Goal: Information Seeking & Learning: Learn about a topic

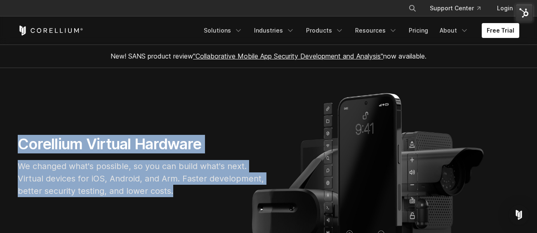
drag, startPoint x: 174, startPoint y: 196, endPoint x: 16, endPoint y: 115, distance: 178.4
click at [11, 120] on section "Corellium Virtual Hardware We changed what's possible, so you can build what's …" at bounding box center [268, 169] width 537 height 203
click at [17, 111] on section "Corellium Virtual Hardware We changed what's possible, so you can build what's …" at bounding box center [268, 169] width 537 height 203
drag, startPoint x: 20, startPoint y: 144, endPoint x: 183, endPoint y: 205, distance: 174.4
click at [183, 205] on section "Corellium Virtual Hardware We changed what's possible, so you can build what's …" at bounding box center [268, 169] width 537 height 203
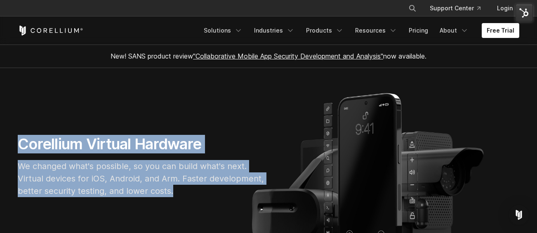
click at [183, 205] on section "Corellium Virtual Hardware We changed what's possible, so you can build what's …" at bounding box center [268, 169] width 537 height 203
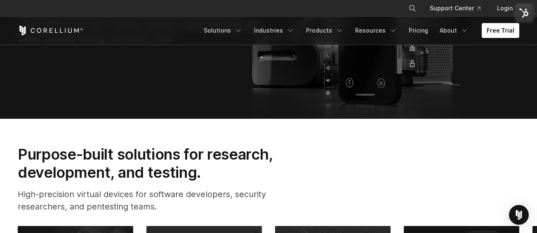
scroll to position [153, 0]
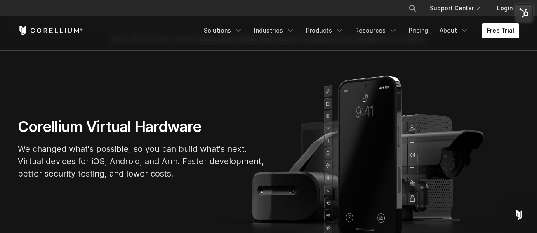
scroll to position [0, 0]
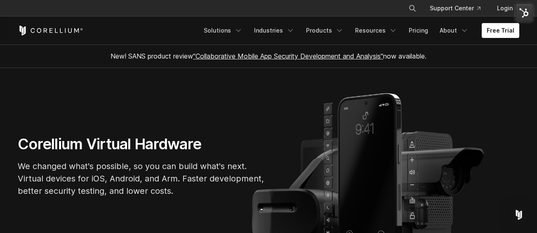
click at [91, 87] on section "Corellium Virtual Hardware We changed what's possible, so you can build what's …" at bounding box center [268, 169] width 537 height 203
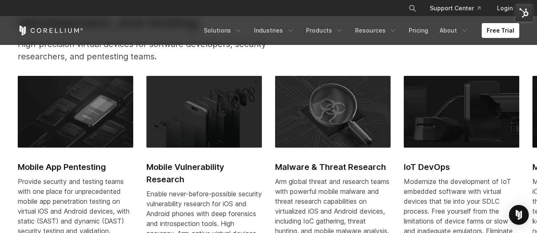
scroll to position [299, 0]
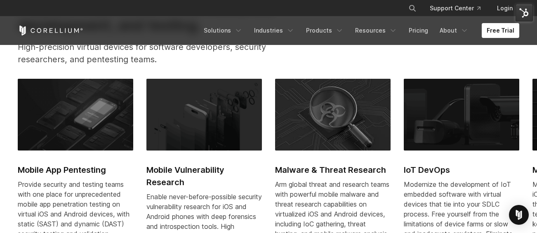
click at [313, 61] on div "Purpose-built solutions for research, development, and testing. High-precision …" at bounding box center [268, 35] width 518 height 75
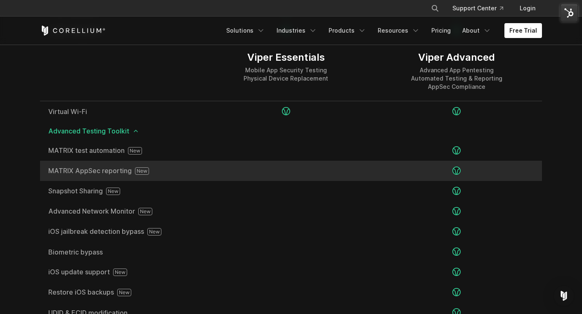
scroll to position [1377, 0]
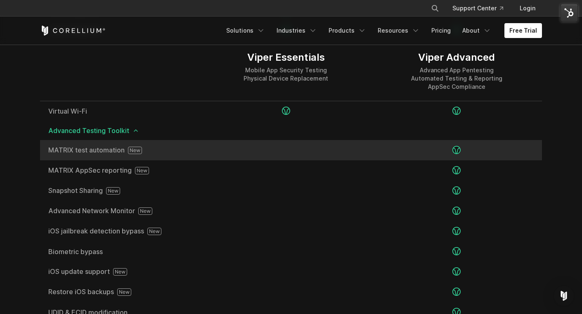
click at [62, 152] on span "MATRIX test automation" at bounding box center [120, 149] width 144 height 7
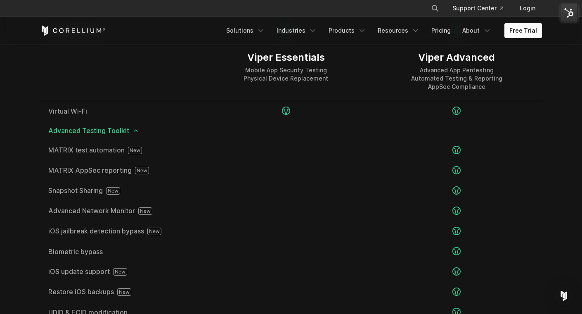
click at [173, 67] on div at bounding box center [120, 70] width 160 height 59
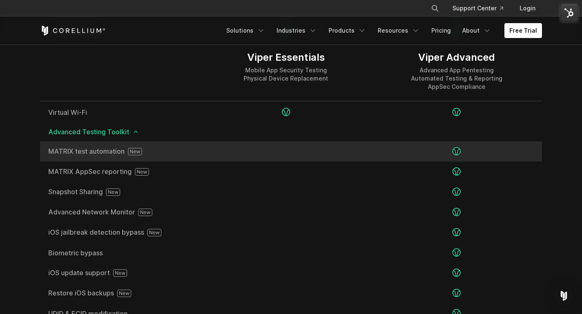
scroll to position [1375, 0]
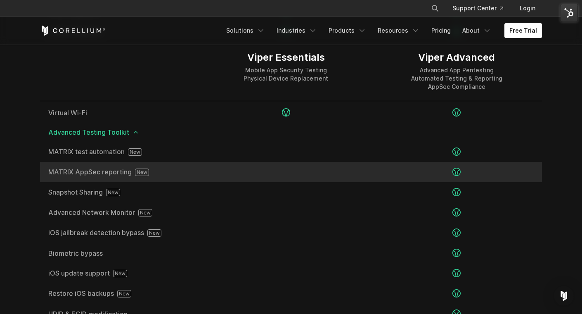
click at [74, 177] on div "MATRIX AppSec reporting" at bounding box center [120, 172] width 160 height 20
click at [75, 172] on span "MATRIX AppSec reporting" at bounding box center [120, 171] width 144 height 7
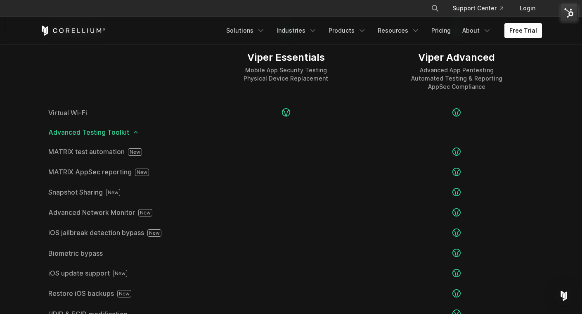
scroll to position [1543, 0]
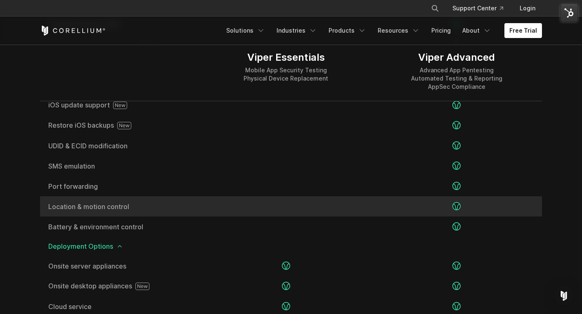
click at [77, 203] on span "Location & motion control" at bounding box center [120, 206] width 144 height 7
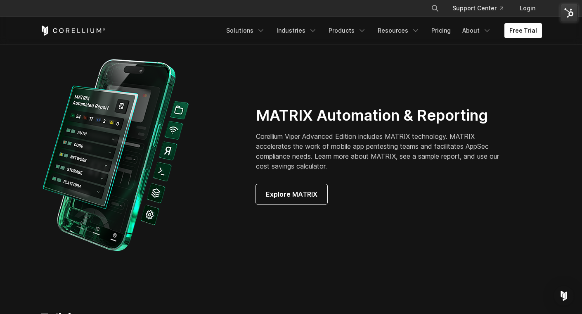
click at [227, 219] on div at bounding box center [139, 155] width 199 height 203
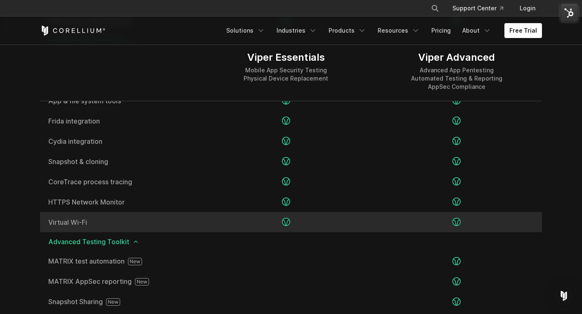
scroll to position [1264, 0]
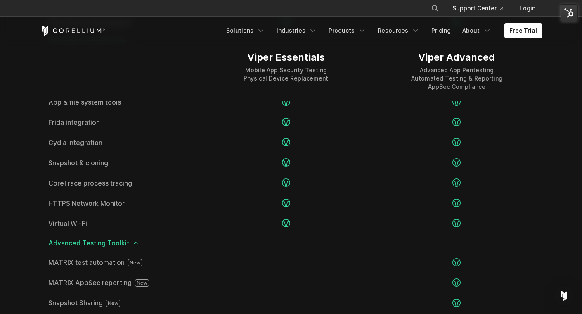
click at [96, 61] on div at bounding box center [120, 70] width 160 height 59
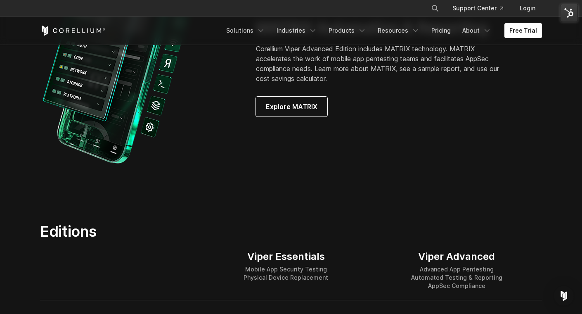
scroll to position [1259, 0]
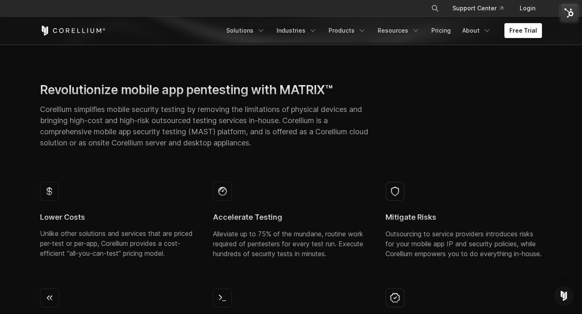
scroll to position [282, 0]
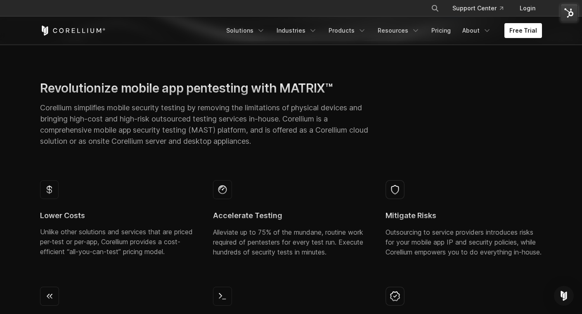
click at [33, 99] on div "Revolutionize mobile app pentesting with MATRIX™ Corellium simplifies mobile se…" at bounding box center [204, 116] width 345 height 73
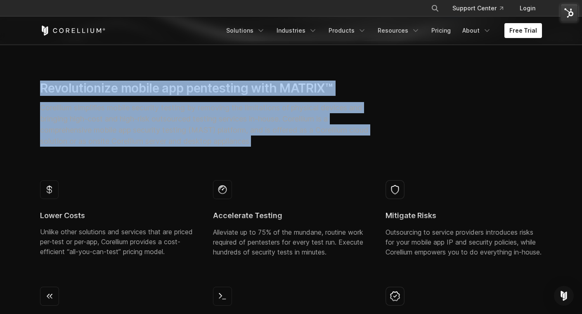
drag, startPoint x: 30, startPoint y: 89, endPoint x: 270, endPoint y: 159, distance: 250.1
click at [270, 159] on section "Revolutionize mobile app pentesting with MATRIX™ Corellium simplifies mobile se…" at bounding box center [291, 228] width 582 height 375
click at [271, 159] on div "Revolutionize mobile app pentesting with MATRIX™ Corellium simplifies mobile se…" at bounding box center [291, 126] width 518 height 93
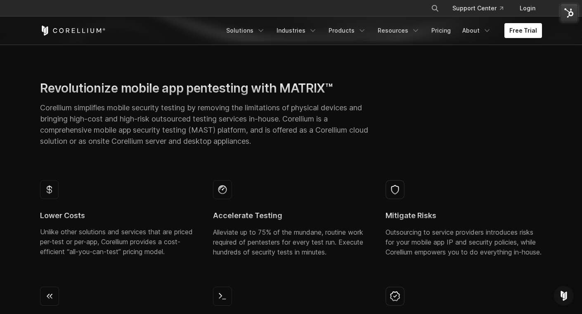
click at [242, 153] on div "Revolutionize mobile app pentesting with MATRIX™ Corellium simplifies mobile se…" at bounding box center [291, 126] width 518 height 93
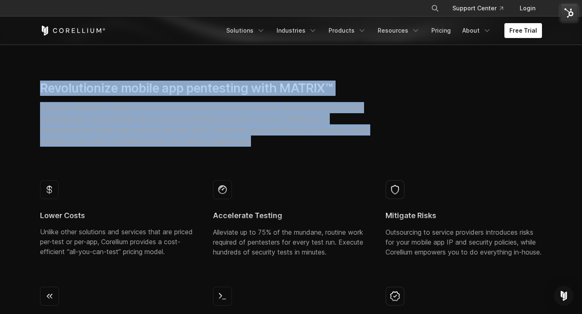
drag, startPoint x: 281, startPoint y: 148, endPoint x: 35, endPoint y: 83, distance: 253.8
click at [35, 83] on div "Revolutionize mobile app pentesting with MATRIX™ Corellium simplifies mobile se…" at bounding box center [204, 116] width 345 height 73
drag, startPoint x: 35, startPoint y: 83, endPoint x: 319, endPoint y: 171, distance: 297.1
click at [319, 171] on div "Revolutionize mobile app pentesting with MATRIX™ Corellium simplifies mobile se…" at bounding box center [291, 126] width 518 height 93
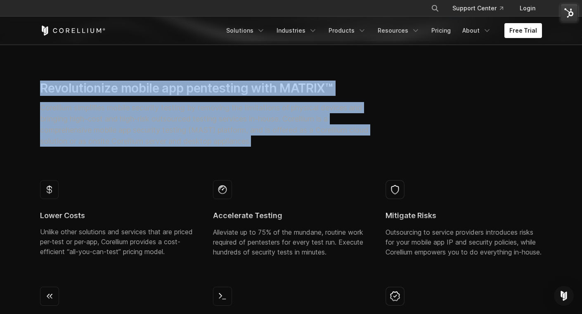
click at [319, 170] on div "Revolutionize mobile app pentesting with MATRIX™ Corellium simplifies mobile se…" at bounding box center [291, 126] width 518 height 93
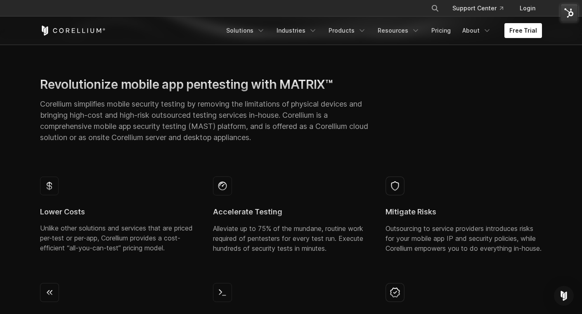
scroll to position [287, 0]
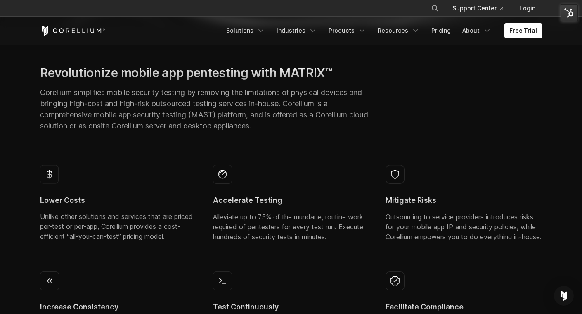
click at [144, 151] on div "Revolutionize mobile app pentesting with MATRIX™ Corellium simplifies mobile se…" at bounding box center [291, 111] width 518 height 93
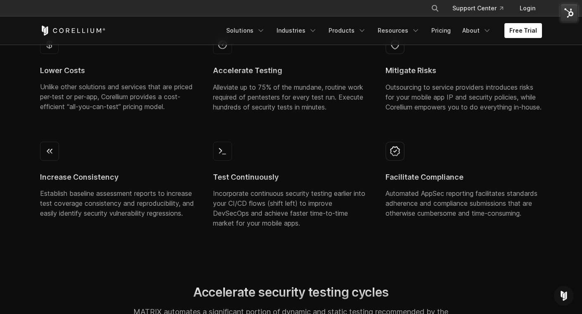
scroll to position [451, 0]
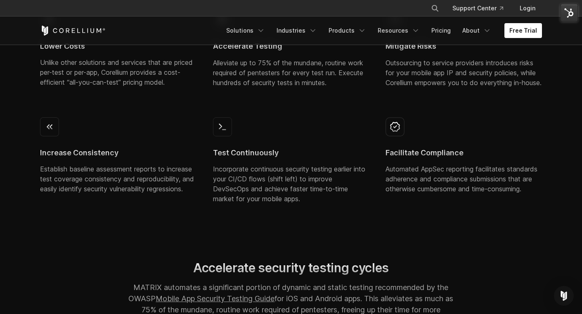
click at [17, 90] on section "Revolutionize mobile app pentesting with MATRIX™ Corellium simplifies mobile se…" at bounding box center [291, 59] width 582 height 375
click at [84, 2] on div "× Search our site... Support Center Login" at bounding box center [291, 8] width 502 height 15
click at [186, 101] on div "Lower Costs Unlike other solutions and services that are priced per-test or per…" at bounding box center [118, 52] width 173 height 97
